Goal: Check status: Check status

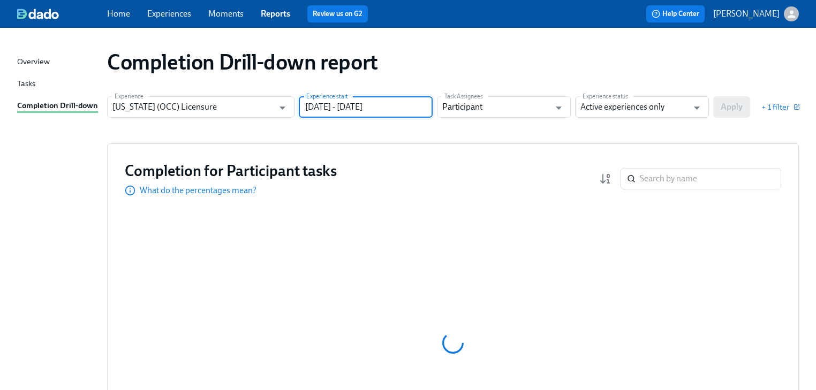
click at [401, 109] on input "[DATE] - [DATE]" at bounding box center [366, 106] width 134 height 21
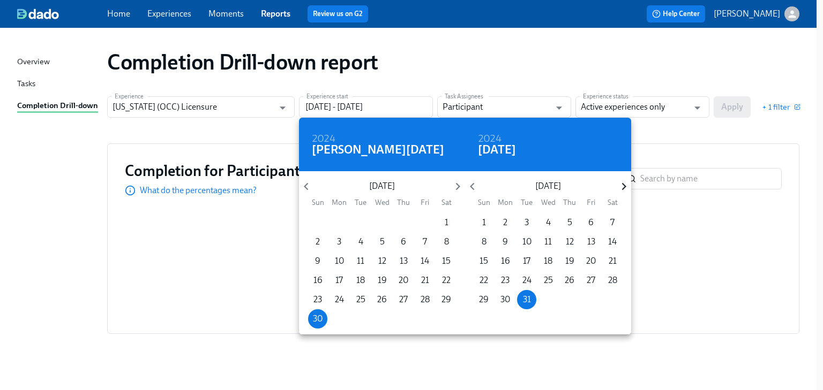
click at [623, 186] on icon "button" at bounding box center [623, 186] width 14 height 14
click at [622, 186] on icon "button" at bounding box center [623, 186] width 14 height 14
click at [621, 187] on icon "button" at bounding box center [623, 186] width 14 height 14
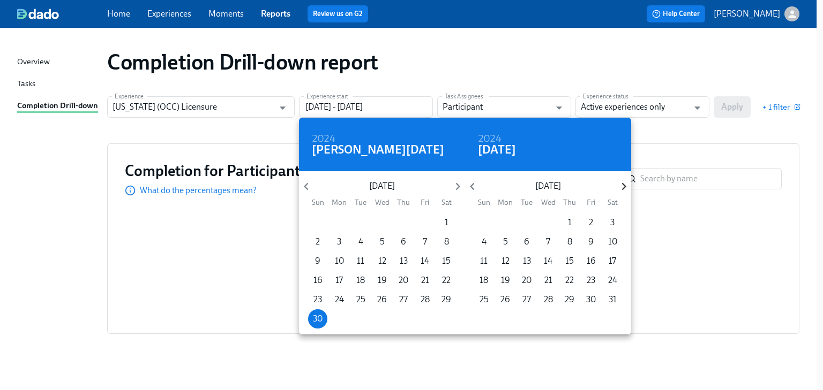
click at [620, 187] on icon "button" at bounding box center [623, 186] width 14 height 14
click at [620, 184] on icon "button" at bounding box center [623, 186] width 14 height 14
click at [479, 319] on span "31" at bounding box center [483, 319] width 19 height 12
type input "[DATE] - [DATE]"
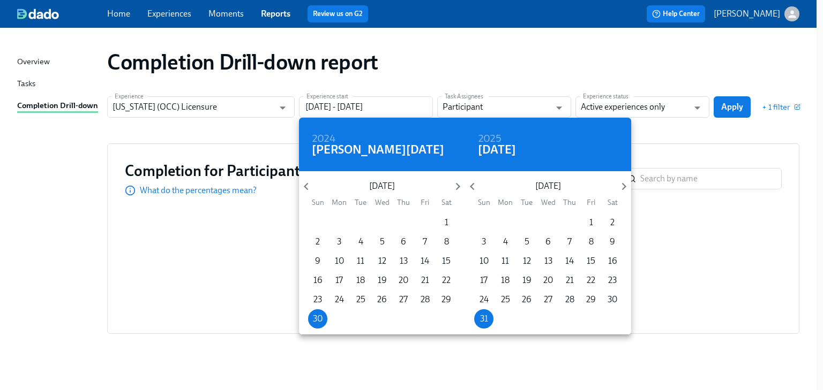
click at [709, 130] on div at bounding box center [411, 195] width 823 height 390
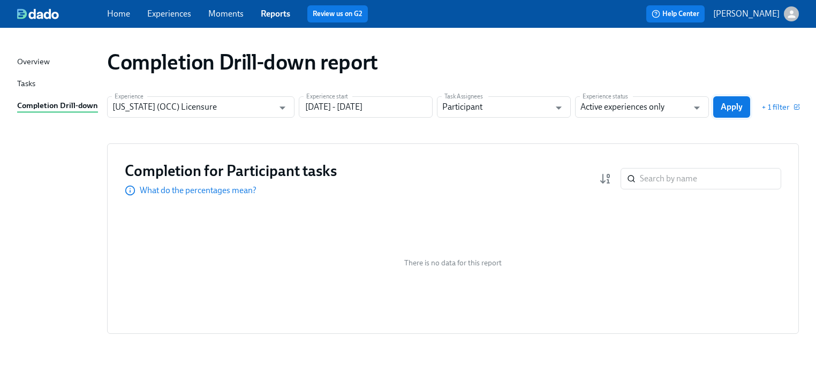
click at [730, 116] on button "Apply" at bounding box center [731, 106] width 37 height 21
click at [651, 180] on input "search" at bounding box center [710, 178] width 141 height 21
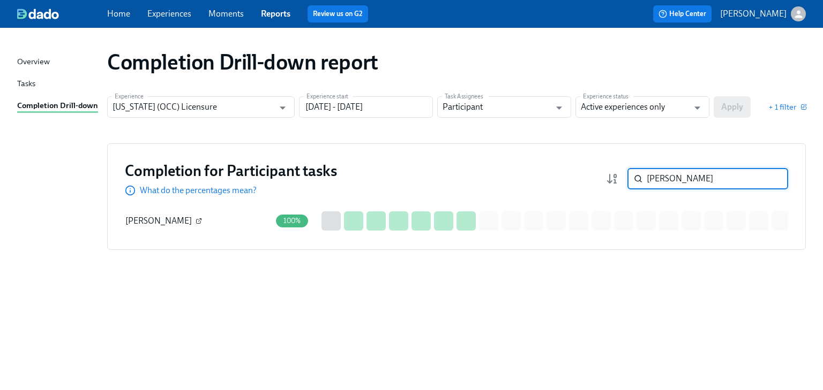
type input "[PERSON_NAME]"
click at [197, 221] on icon "button" at bounding box center [199, 222] width 4 height 4
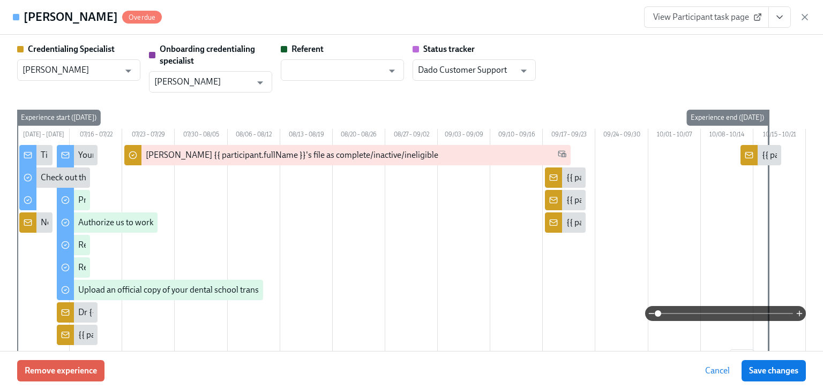
type input "[PERSON_NAME]"
type input "Dado Customer Support"
